Goal: Information Seeking & Learning: Learn about a topic

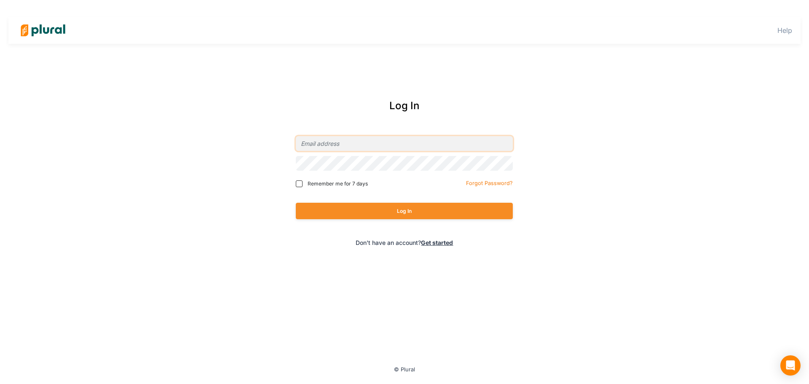
click at [369, 150] on input "email" at bounding box center [404, 143] width 217 height 15
type input "[EMAIL_ADDRESS][PERSON_NAME][DOMAIN_NAME]"
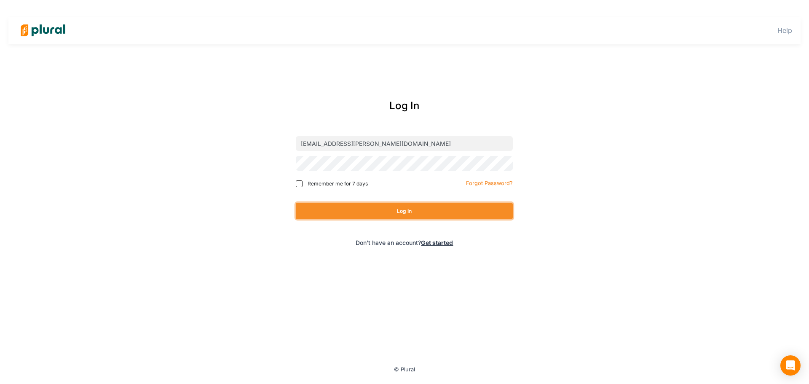
drag, startPoint x: 422, startPoint y: 207, endPoint x: 544, endPoint y: 94, distance: 165.7
click at [422, 207] on button "Log In" at bounding box center [404, 211] width 217 height 16
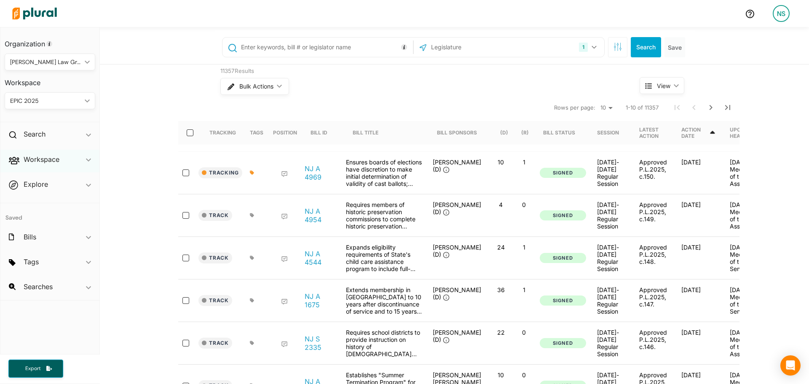
click at [72, 159] on div "Workspace ic_keyboard_arrow_down" at bounding box center [49, 161] width 99 height 23
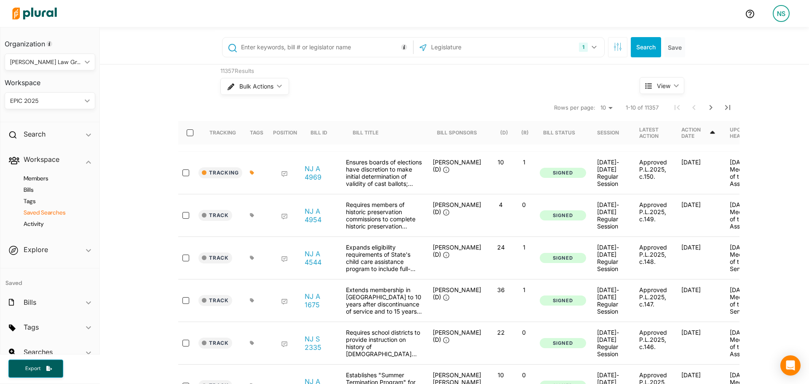
click at [57, 213] on h4 "Saved Searches" at bounding box center [52, 212] width 78 height 8
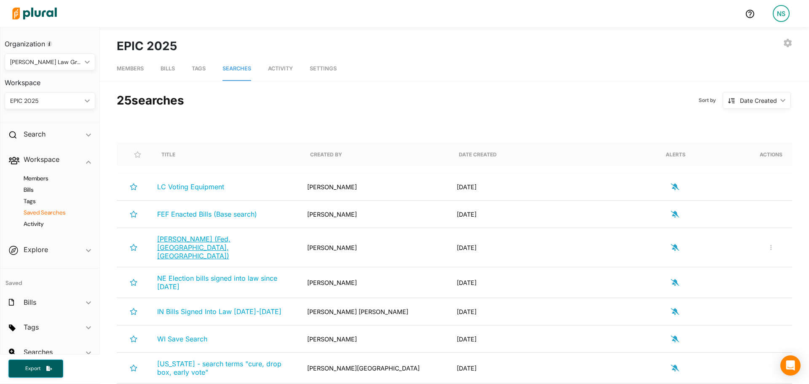
click at [194, 245] on span "[PERSON_NAME] (Fed, [GEOGRAPHIC_DATA], [GEOGRAPHIC_DATA])" at bounding box center [193, 247] width 73 height 25
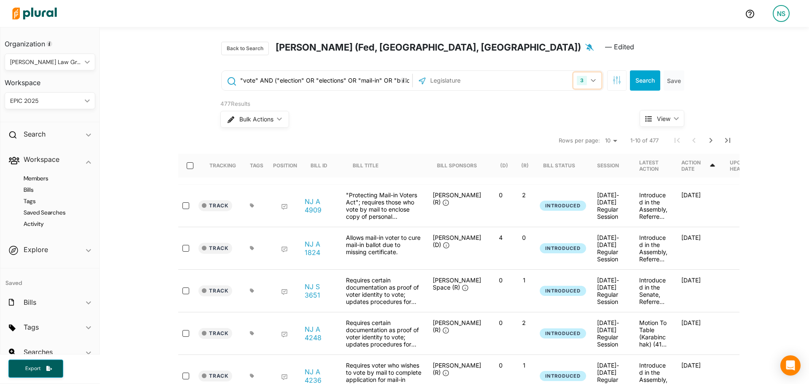
click at [588, 86] on button "3" at bounding box center [587, 80] width 28 height 16
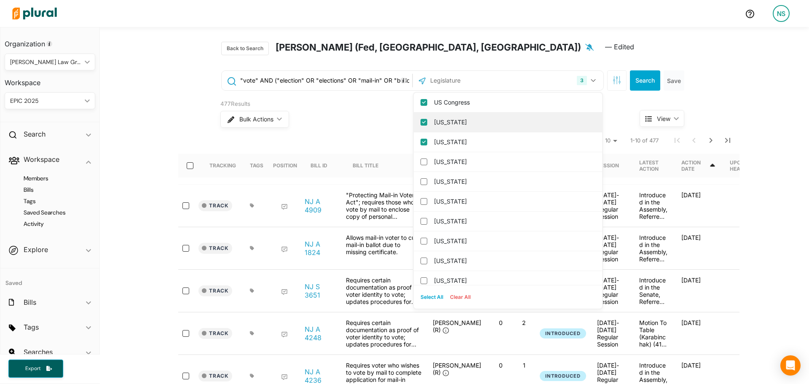
click at [466, 128] on label "[US_STATE]" at bounding box center [514, 122] width 160 height 13
click at [427, 126] on input "[US_STATE]" at bounding box center [423, 122] width 7 height 7
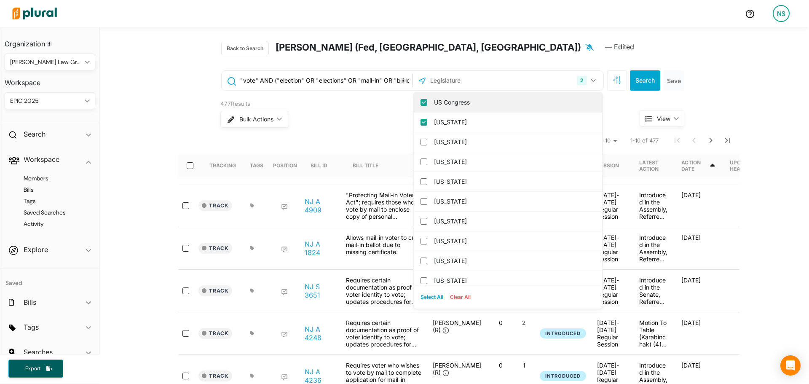
drag, startPoint x: 465, startPoint y: 122, endPoint x: 527, endPoint y: 97, distance: 66.6
click at [465, 122] on label "[US_STATE]" at bounding box center [514, 122] width 160 height 13
click at [427, 122] on input "[US_STATE]" at bounding box center [423, 122] width 7 height 7
click at [613, 80] on icon "button" at bounding box center [616, 80] width 8 height 8
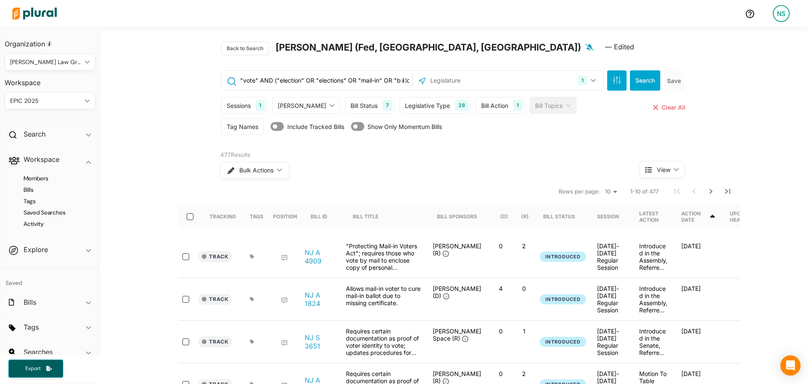
click at [247, 130] on div "Tag Names" at bounding box center [243, 126] width 32 height 9
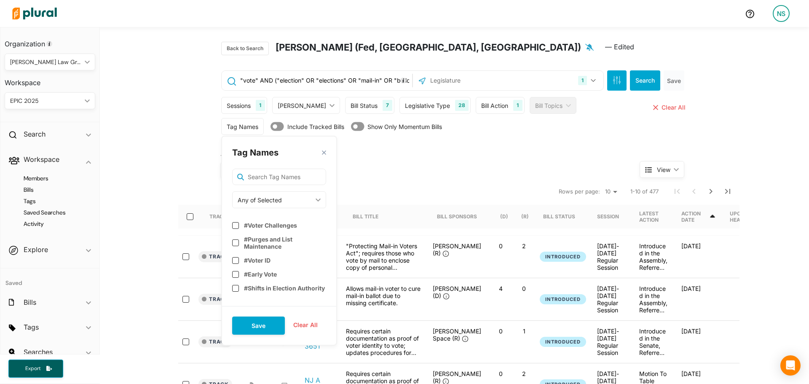
click at [286, 187] on div "Tag Names close Any of Selected ic_keyboard_arrow_down Any of Selected All of S…" at bounding box center [279, 241] width 116 height 210
click at [287, 194] on div "Any of Selected ic_keyboard_arrow_down" at bounding box center [279, 199] width 94 height 17
click at [268, 256] on div "None of Selected" at bounding box center [270, 258] width 62 height 7
drag, startPoint x: 270, startPoint y: 188, endPoint x: 271, endPoint y: 181, distance: 7.2
click at [270, 187] on div "Tag Names close None of Selected ic_keyboard_arrow_down Any of Selected All of …" at bounding box center [279, 241] width 116 height 210
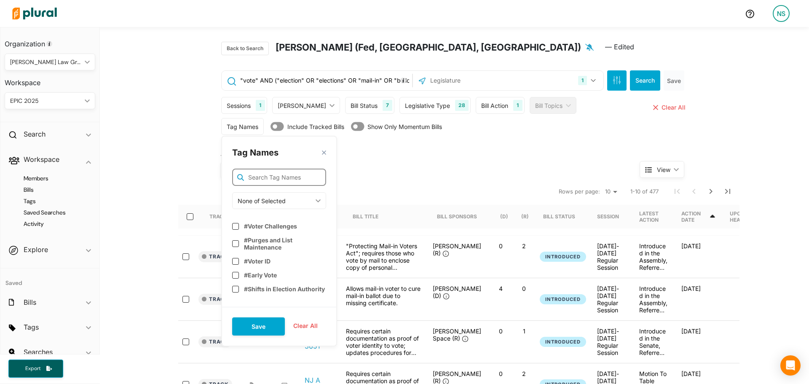
click at [271, 181] on input "text" at bounding box center [279, 176] width 94 height 17
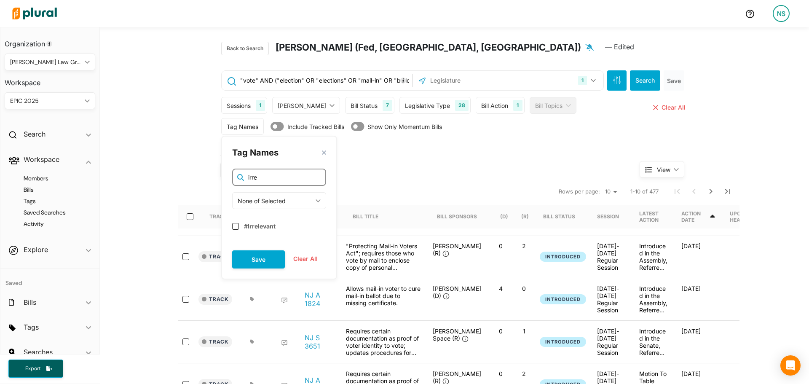
type input "irre"
click at [238, 232] on div "Tag Names close irre None of Selected ic_keyboard_arrow_down Any of Selected Al…" at bounding box center [279, 207] width 116 height 143
click at [244, 227] on label "#Irrelevant" at bounding box center [260, 225] width 32 height 7
checkbox input "true"
click at [254, 252] on button "Save" at bounding box center [258, 258] width 53 height 18
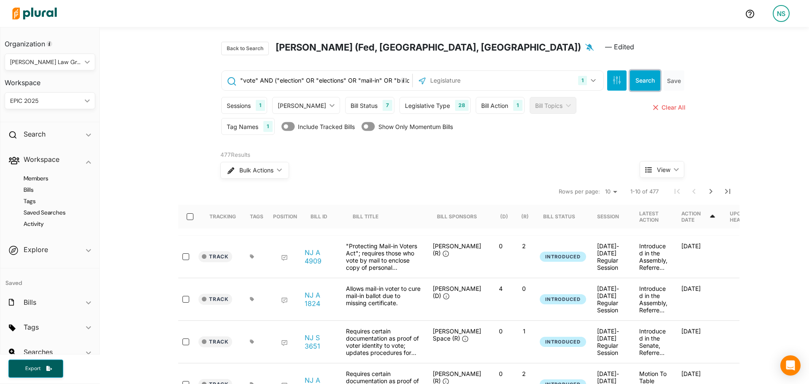
click at [632, 83] on button "Search" at bounding box center [645, 80] width 30 height 20
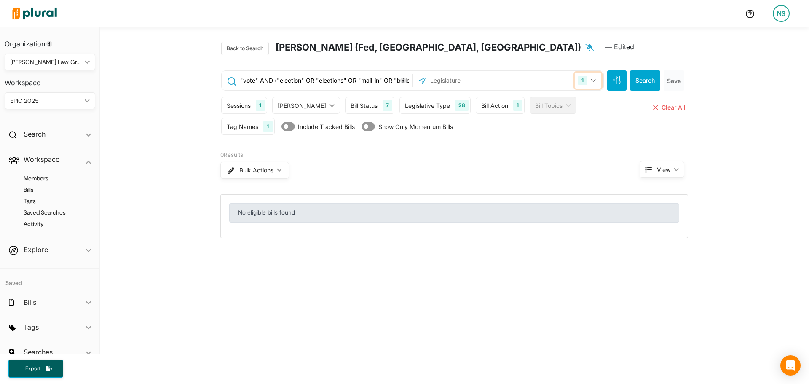
click at [582, 77] on div "1" at bounding box center [582, 80] width 9 height 9
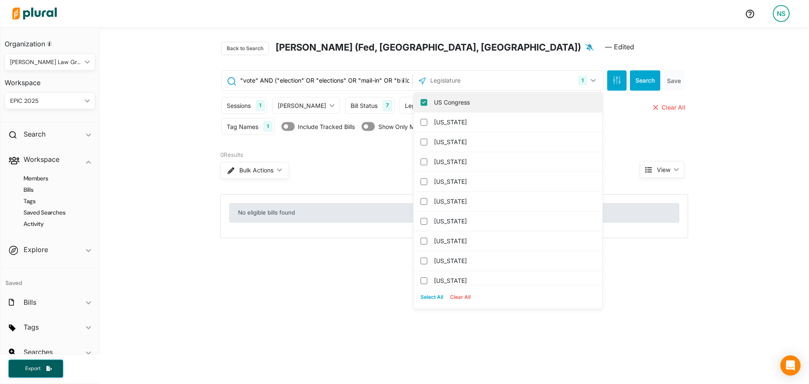
click at [459, 102] on label "US Congress" at bounding box center [514, 102] width 160 height 13
click at [427, 102] on input "US Congress" at bounding box center [423, 102] width 7 height 7
checkbox input "false"
click at [448, 87] on input "text" at bounding box center [474, 80] width 90 height 16
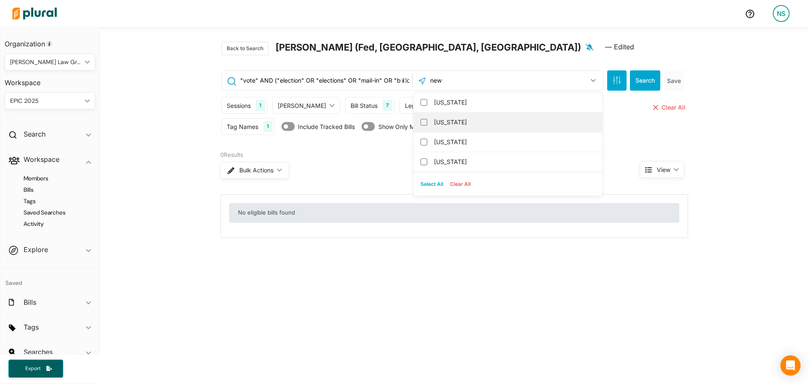
type input "new"
click at [465, 124] on label "[US_STATE]" at bounding box center [514, 122] width 160 height 13
click at [427, 124] on input "[US_STATE]" at bounding box center [423, 122] width 7 height 7
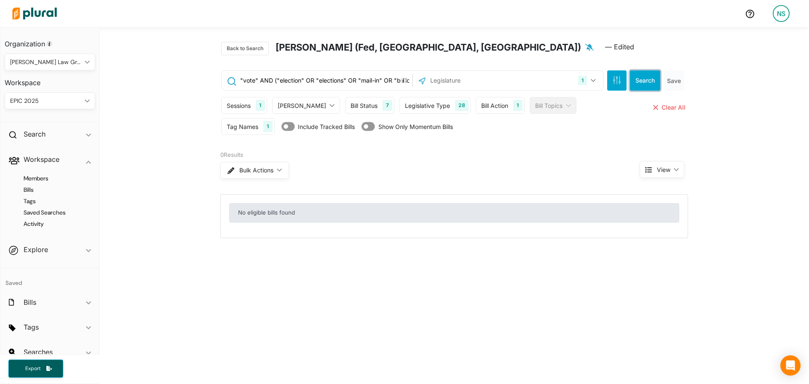
click at [644, 80] on button "Search" at bounding box center [645, 80] width 30 height 20
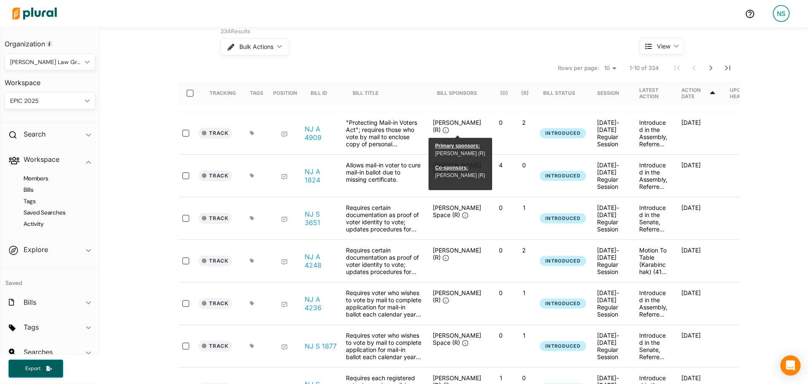
scroll to position [126, 0]
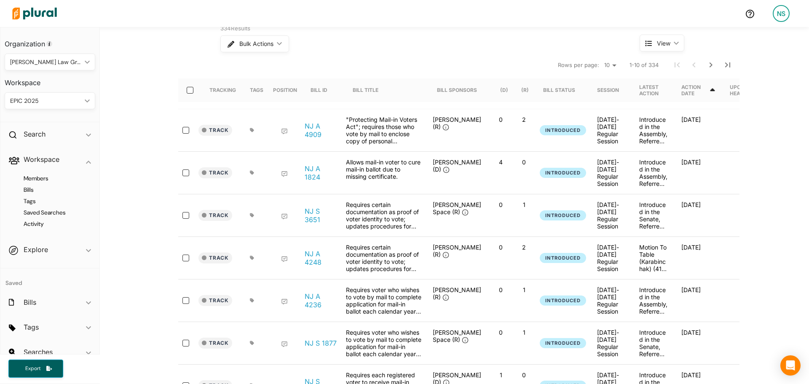
click at [697, 94] on div "Action Date" at bounding box center [694, 90] width 27 height 13
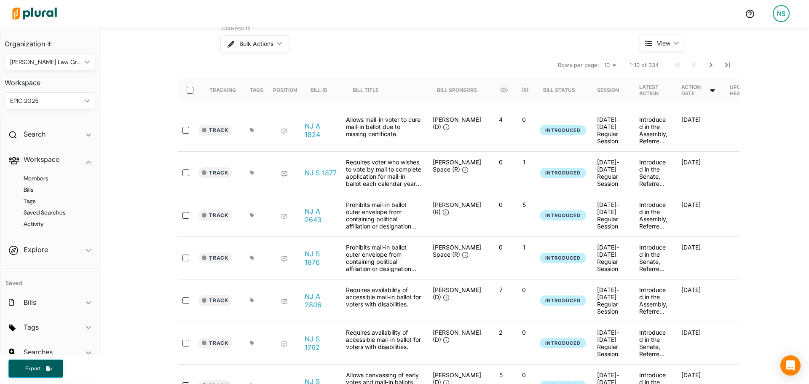
click at [703, 91] on div "Action Date" at bounding box center [694, 90] width 27 height 13
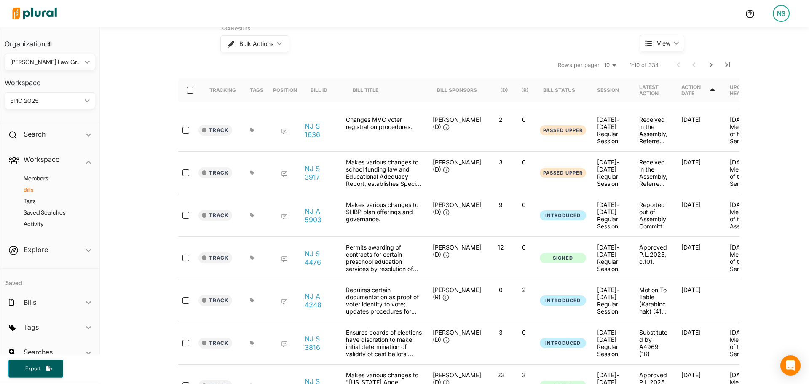
click at [37, 190] on h4 "Bills" at bounding box center [52, 190] width 78 height 8
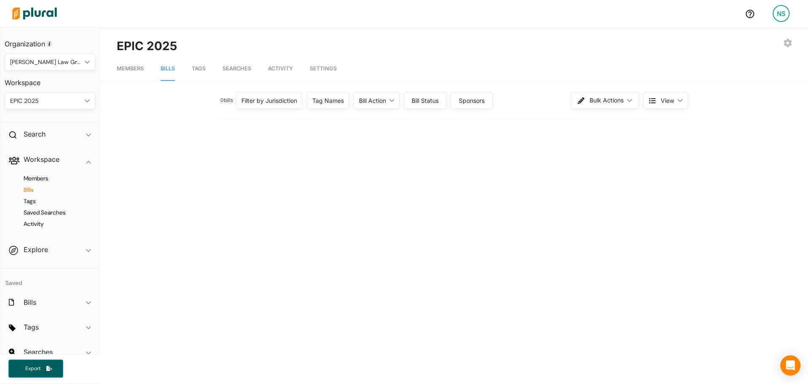
click at [422, 91] on div "0 bill s Filter by Jurisdiction Filter by Jurisdiction close [US_STATE] [US_STA…" at bounding box center [454, 100] width 468 height 22
click at [388, 99] on icon "ic_keyboard_arrow_down" at bounding box center [390, 101] width 8 height 4
click at [391, 144] on div "Bill Action" at bounding box center [413, 140] width 94 height 9
click at [393, 192] on div "Any Action" at bounding box center [394, 198] width 66 height 19
click at [393, 195] on label "Any Action" at bounding box center [397, 198] width 30 height 9
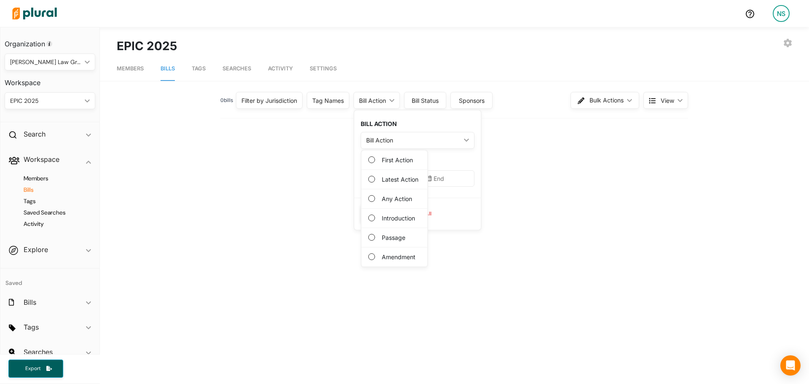
click at [375, 195] on Action "Any Action" at bounding box center [371, 198] width 7 height 7
click at [382, 180] on input "text" at bounding box center [386, 178] width 51 height 16
click at [438, 233] on button "2 [DATE] ([DATE])" at bounding box center [443, 237] width 17 height 17
type input "[DATE]"
click at [441, 178] on input "text" at bounding box center [448, 178] width 51 height 16
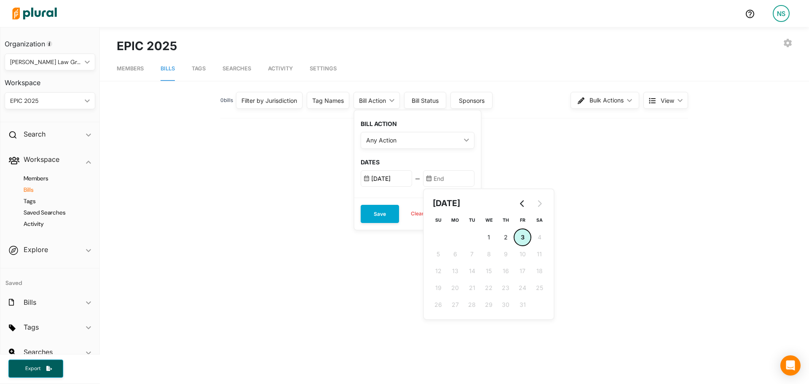
click at [518, 235] on button "3 [DATE] ([DATE])" at bounding box center [522, 237] width 17 height 17
type input "[DATE]"
click at [392, 219] on button "Save" at bounding box center [380, 214] width 38 height 18
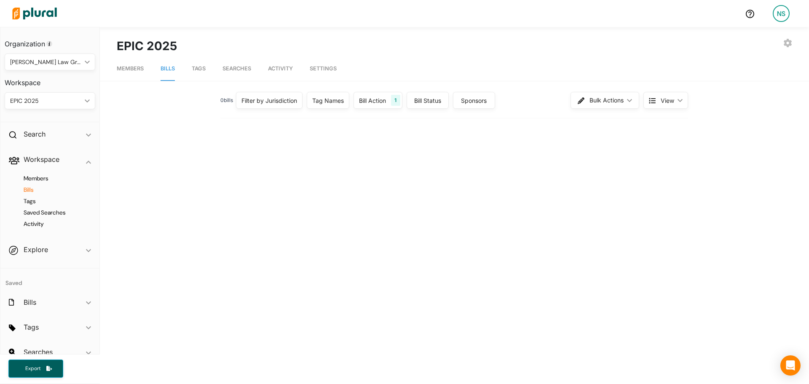
click at [285, 107] on div "Filter by Jurisdiction" at bounding box center [269, 100] width 67 height 17
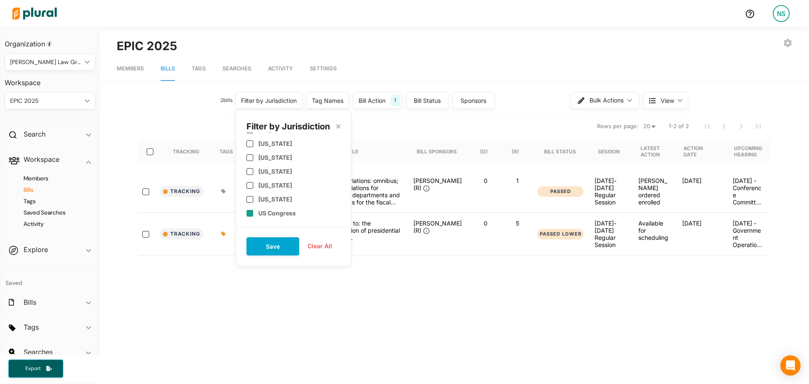
click at [282, 210] on label "US Congress" at bounding box center [276, 212] width 37 height 7
checkbox input "true"
drag, startPoint x: 282, startPoint y: 242, endPoint x: 290, endPoint y: 243, distance: 7.6
click at [282, 243] on button "Save" at bounding box center [272, 246] width 53 height 18
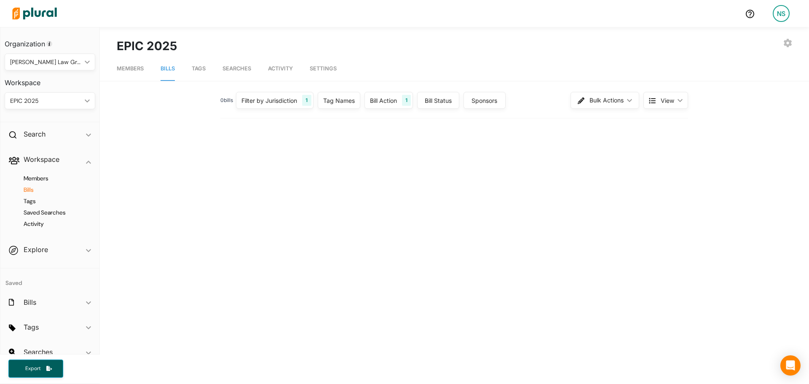
click at [268, 107] on div "Filter by Jurisdiction 1" at bounding box center [274, 100] width 77 height 17
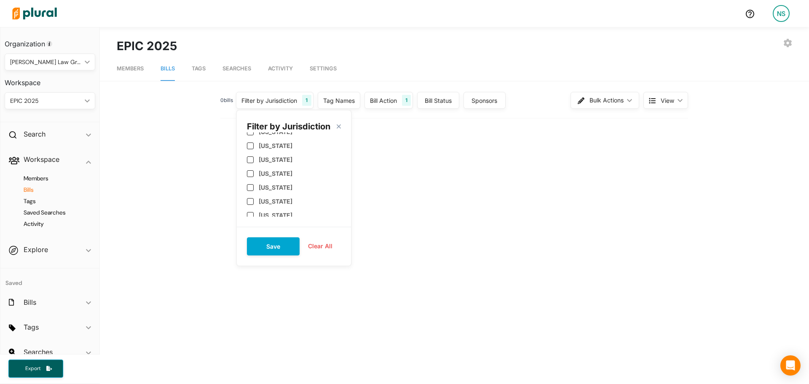
scroll to position [292, 0]
click at [277, 176] on label "[US_STATE]" at bounding box center [276, 173] width 34 height 7
checkbox input "true"
click at [277, 191] on div "[US_STATE]" at bounding box center [294, 187] width 94 height 14
checkbox input "true"
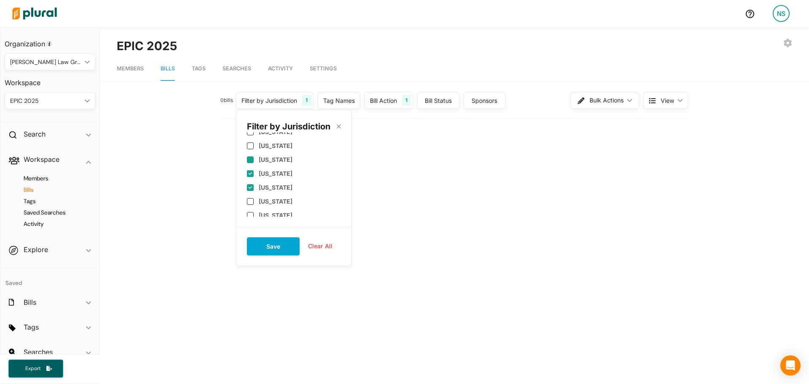
click at [272, 160] on label "[US_STATE]" at bounding box center [276, 159] width 34 height 7
checkbox input "true"
click at [273, 180] on div "[US_STATE]" at bounding box center [294, 187] width 94 height 14
checkbox input "false"
click at [274, 173] on label "[US_STATE]" at bounding box center [276, 173] width 34 height 7
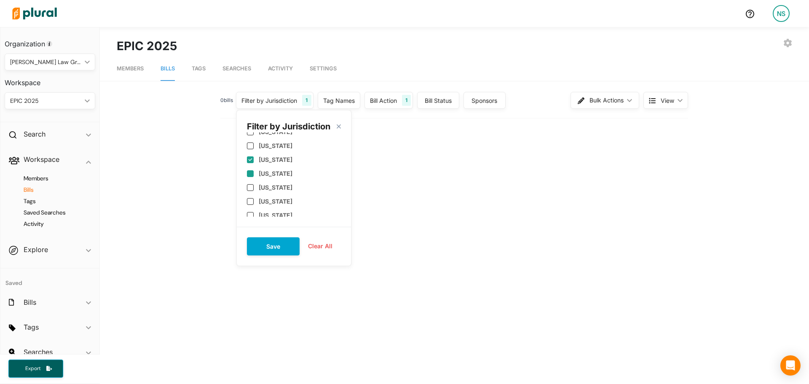
checkbox input "false"
click at [280, 238] on button "Save" at bounding box center [273, 246] width 53 height 18
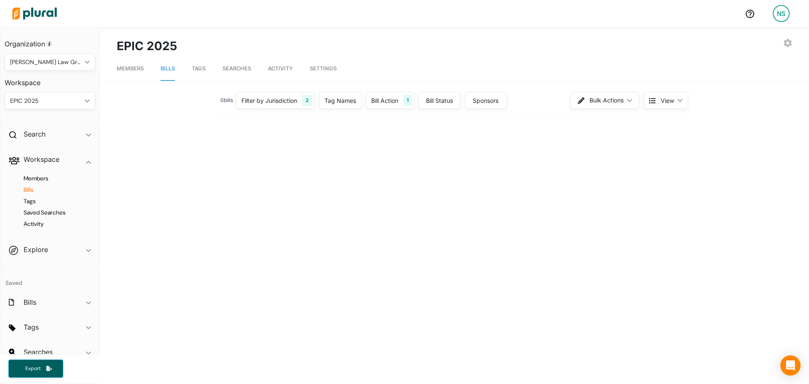
click at [399, 99] on div "Bill Action 1" at bounding box center [390, 100] width 48 height 17
click at [417, 171] on input "[DATE]" at bounding box center [398, 178] width 51 height 16
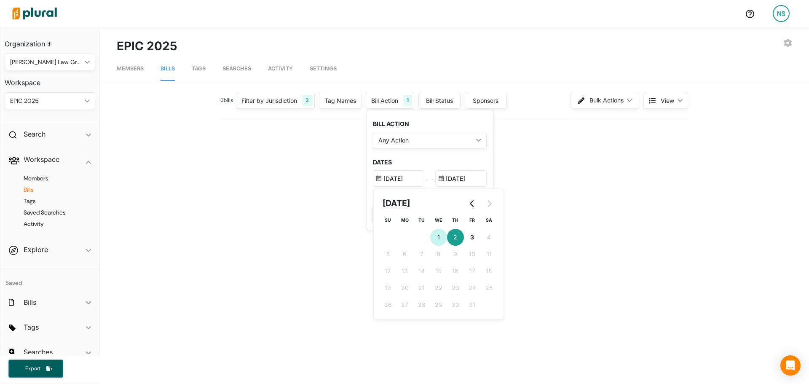
click at [438, 230] on button "1 [DATE] ([DATE])" at bounding box center [438, 237] width 17 height 17
type input "[DATE]"
click at [371, 184] on div "BILL ACTION Any Action ic_keyboard_arrow_down First Action Latest Action Any Ac…" at bounding box center [429, 153] width 126 height 87
click at [377, 215] on button "Save" at bounding box center [392, 214] width 38 height 18
